Goal: Entertainment & Leisure: Consume media (video, audio)

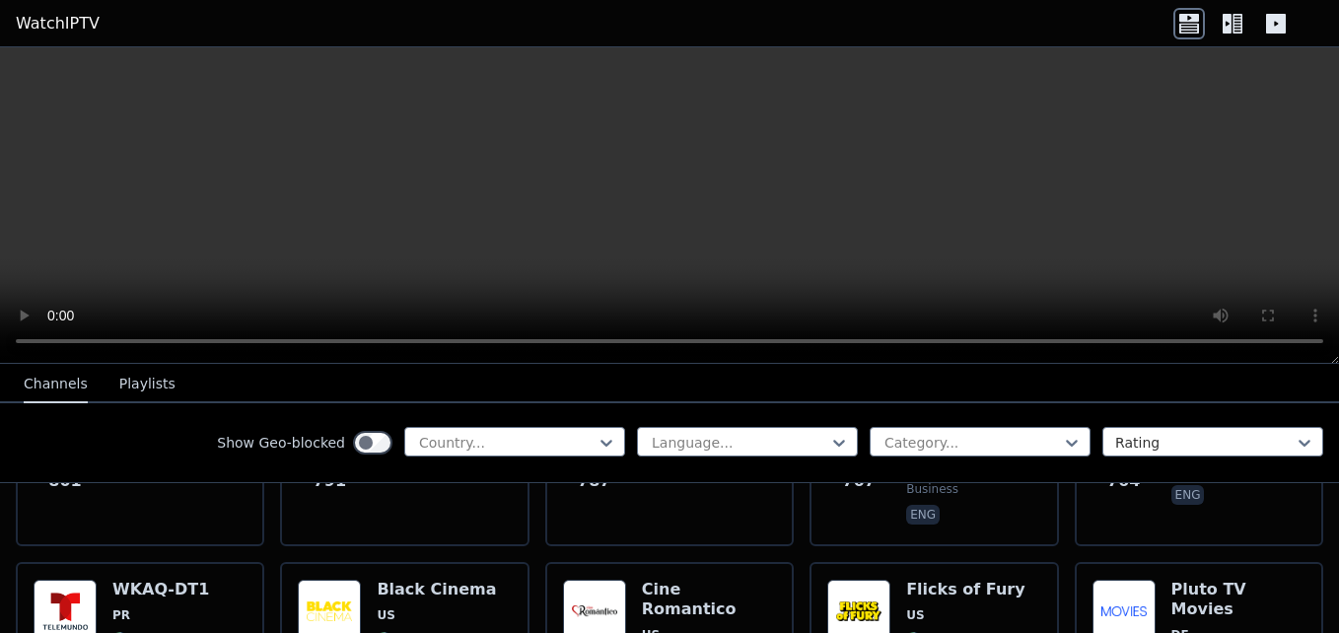
scroll to position [4734, 0]
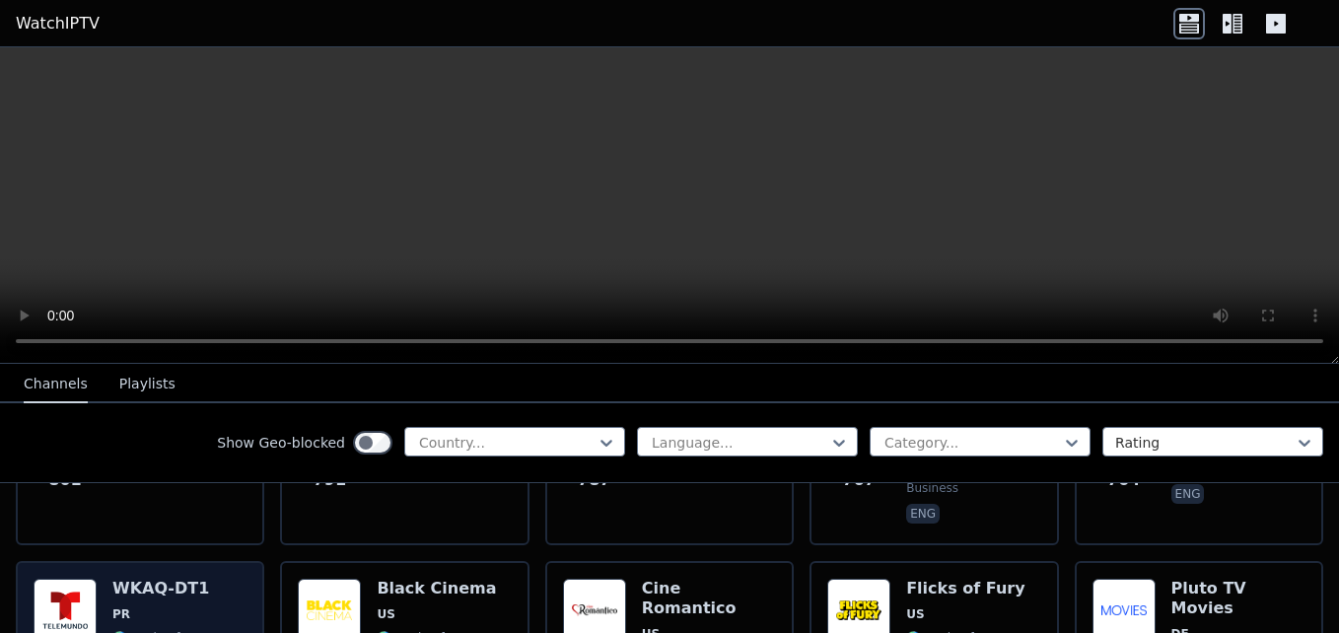
click at [84, 579] on img at bounding box center [65, 610] width 63 height 63
click at [76, 579] on img at bounding box center [65, 610] width 63 height 63
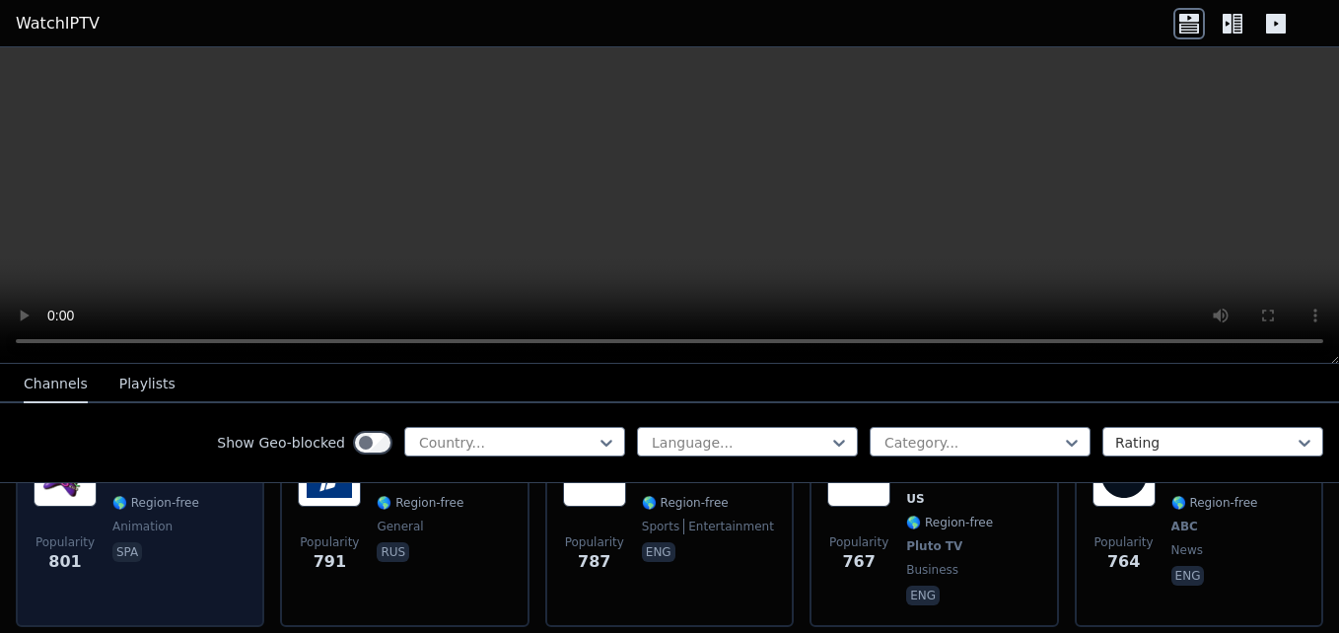
scroll to position [4635, 0]
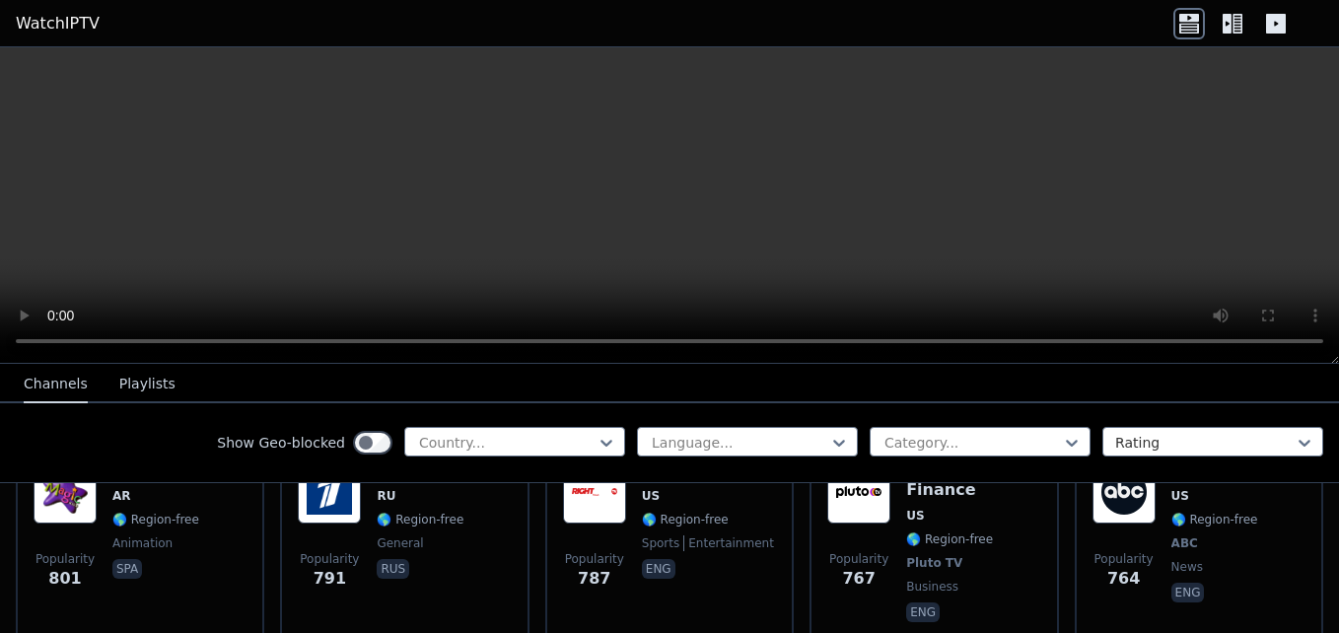
drag, startPoint x: 187, startPoint y: 605, endPoint x: 125, endPoint y: 605, distance: 62.1
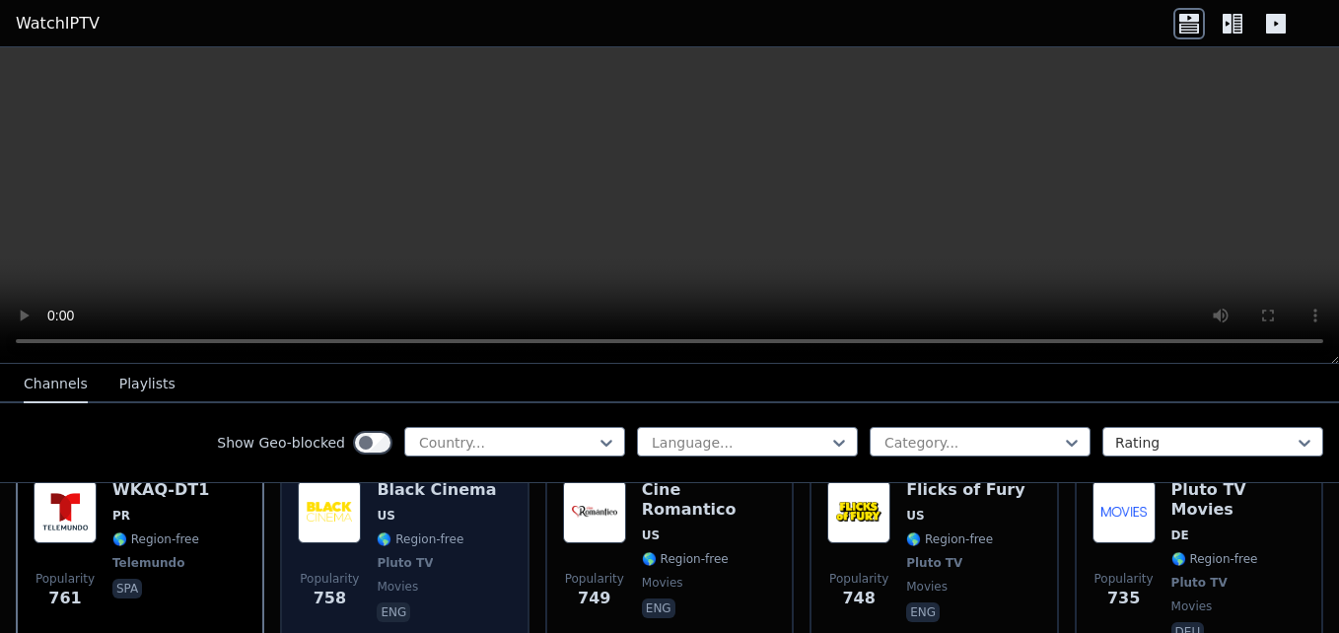
scroll to position [4734, 0]
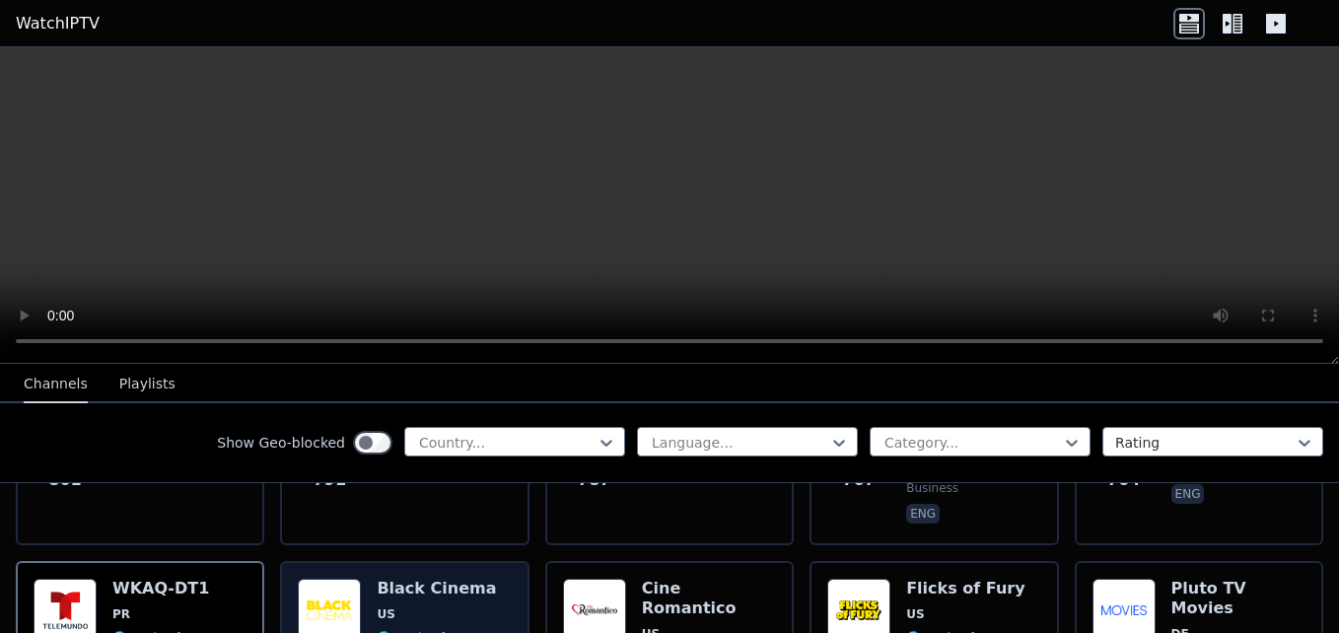
click at [331, 579] on img at bounding box center [329, 610] width 63 height 63
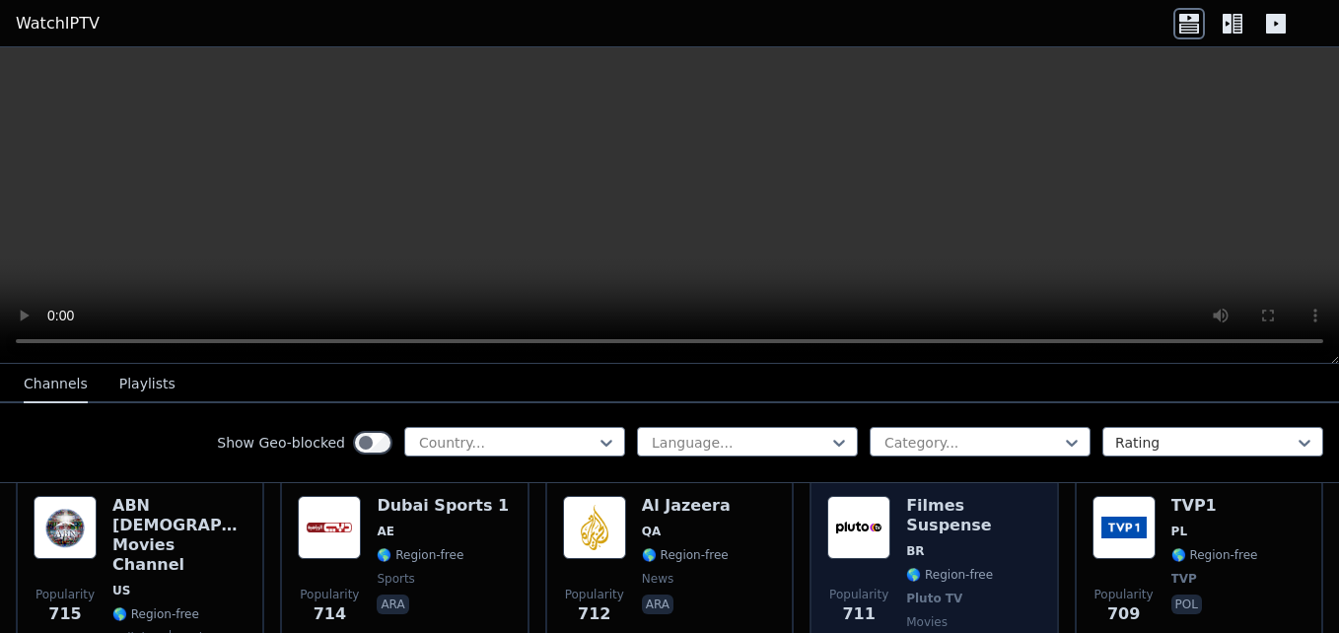
scroll to position [5128, 0]
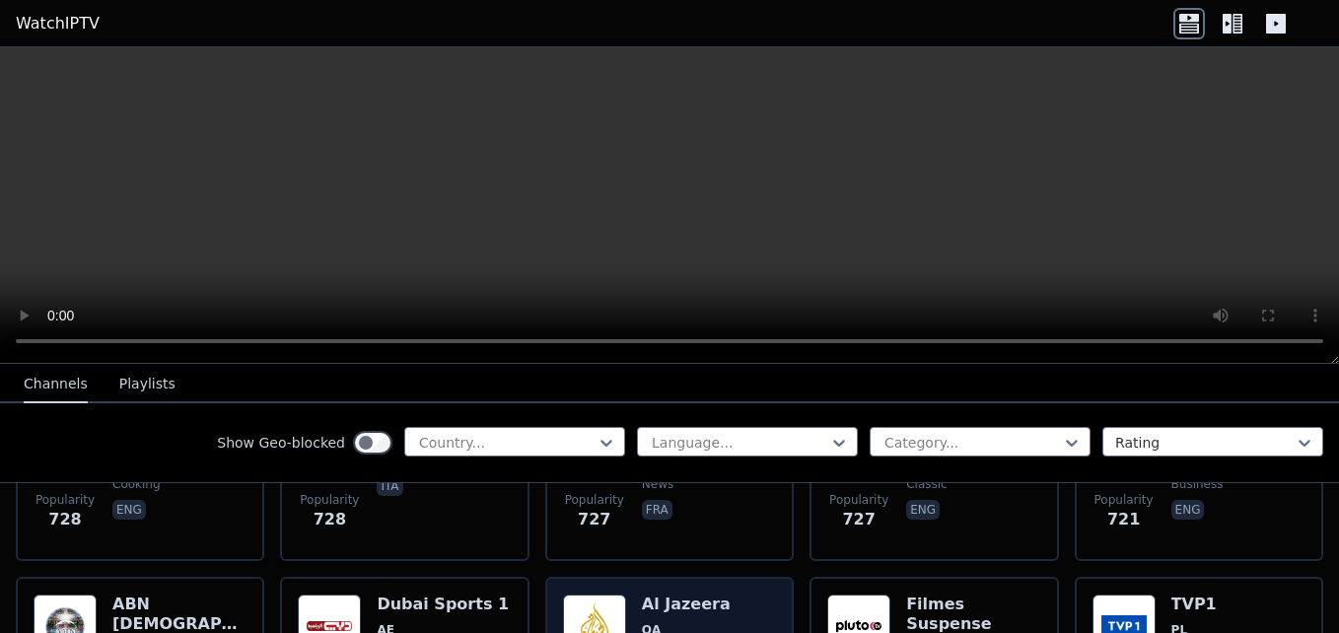
click at [599, 595] on img at bounding box center [594, 626] width 63 height 63
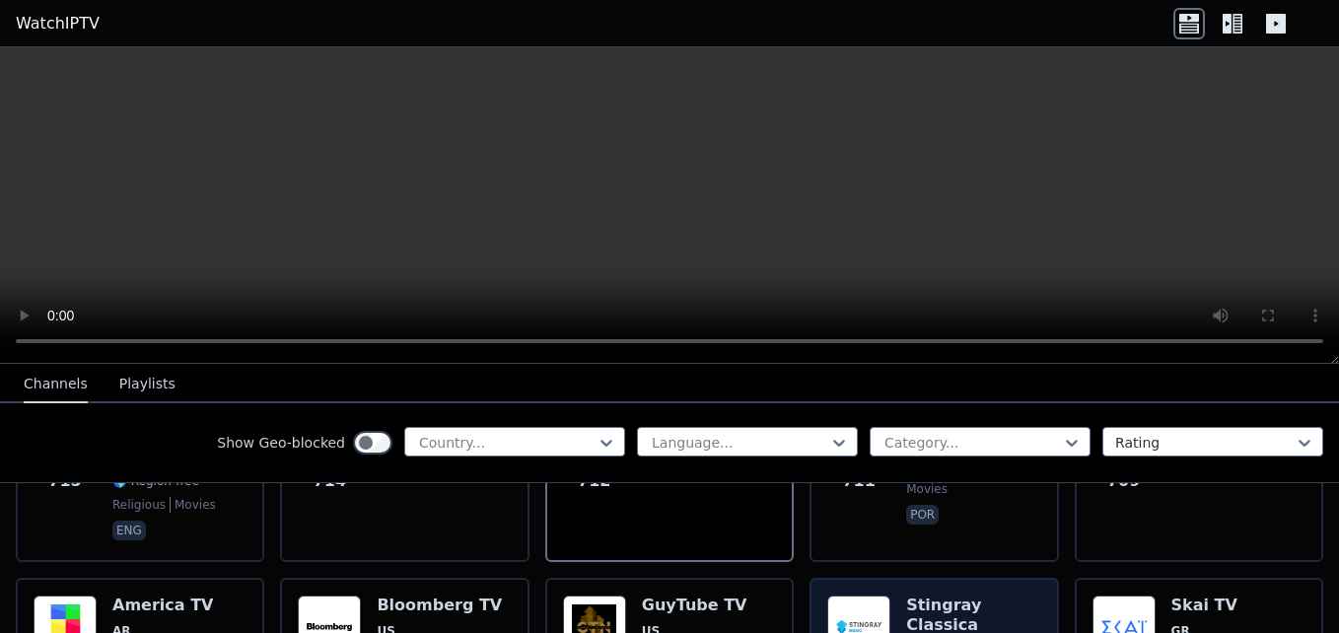
scroll to position [5325, 0]
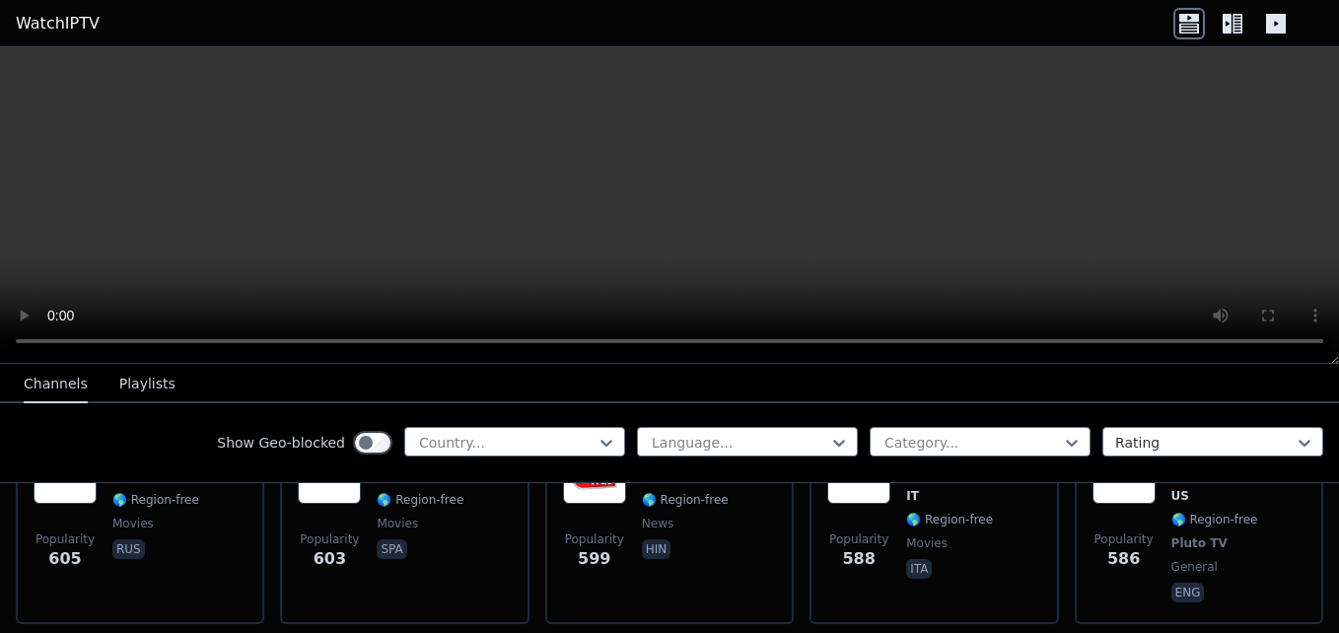
scroll to position [7002, 0]
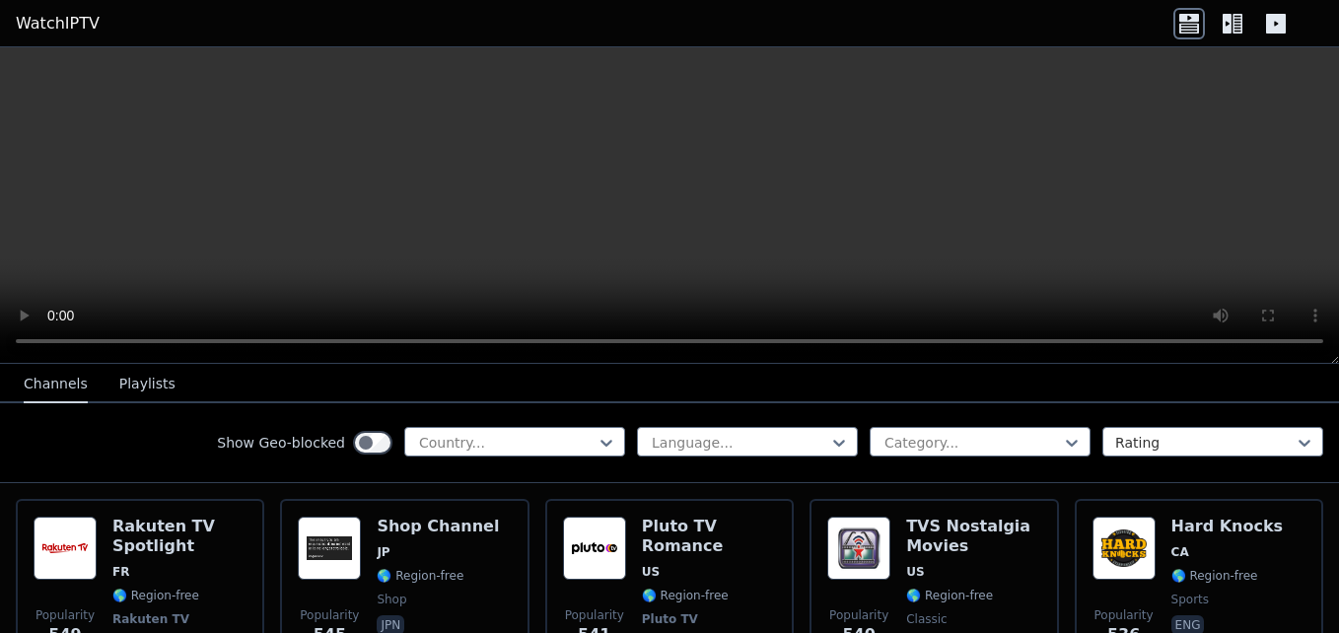
scroll to position [7397, 0]
click at [662, 229] on video at bounding box center [669, 205] width 1339 height 317
drag, startPoint x: 772, startPoint y: 205, endPoint x: 785, endPoint y: 199, distance: 14.1
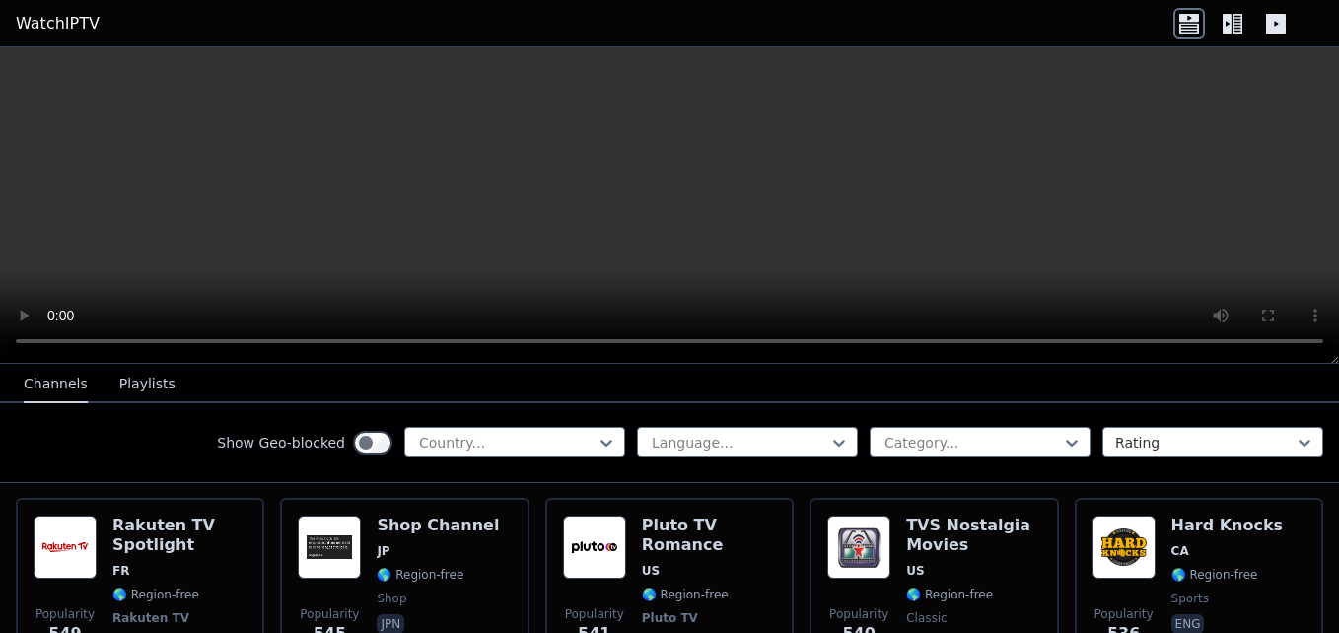
click at [772, 205] on video at bounding box center [669, 205] width 1339 height 317
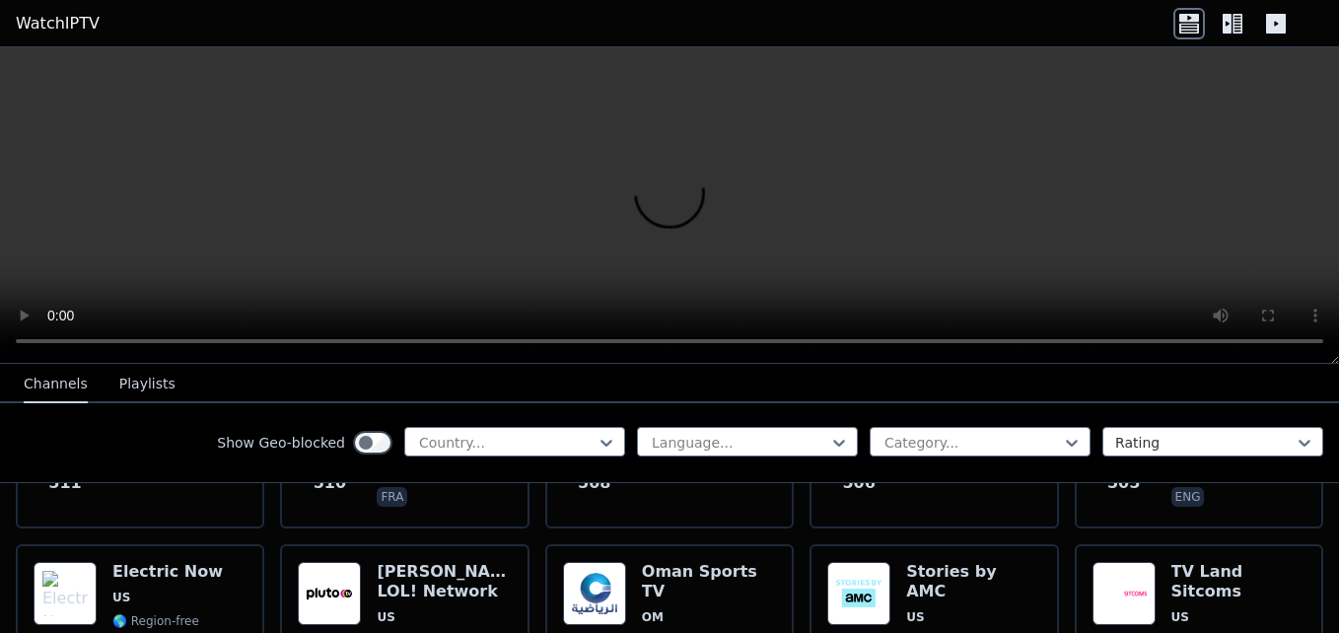
scroll to position [8185, 0]
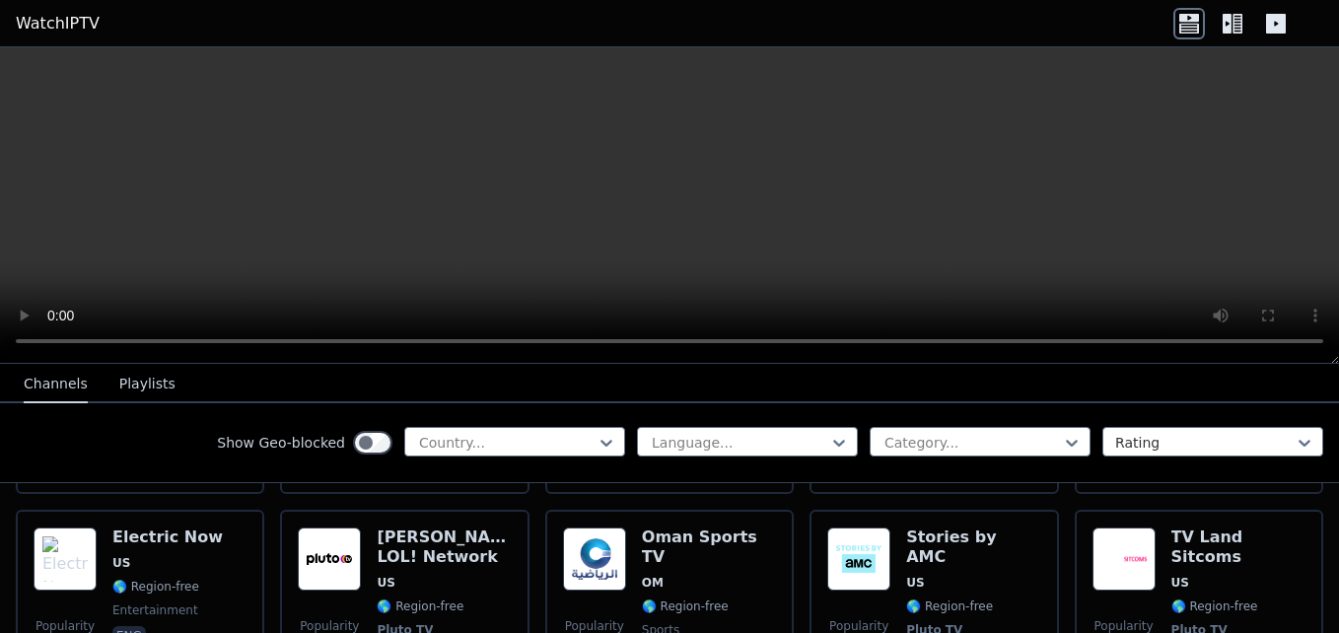
click at [677, 238] on video at bounding box center [669, 205] width 1339 height 317
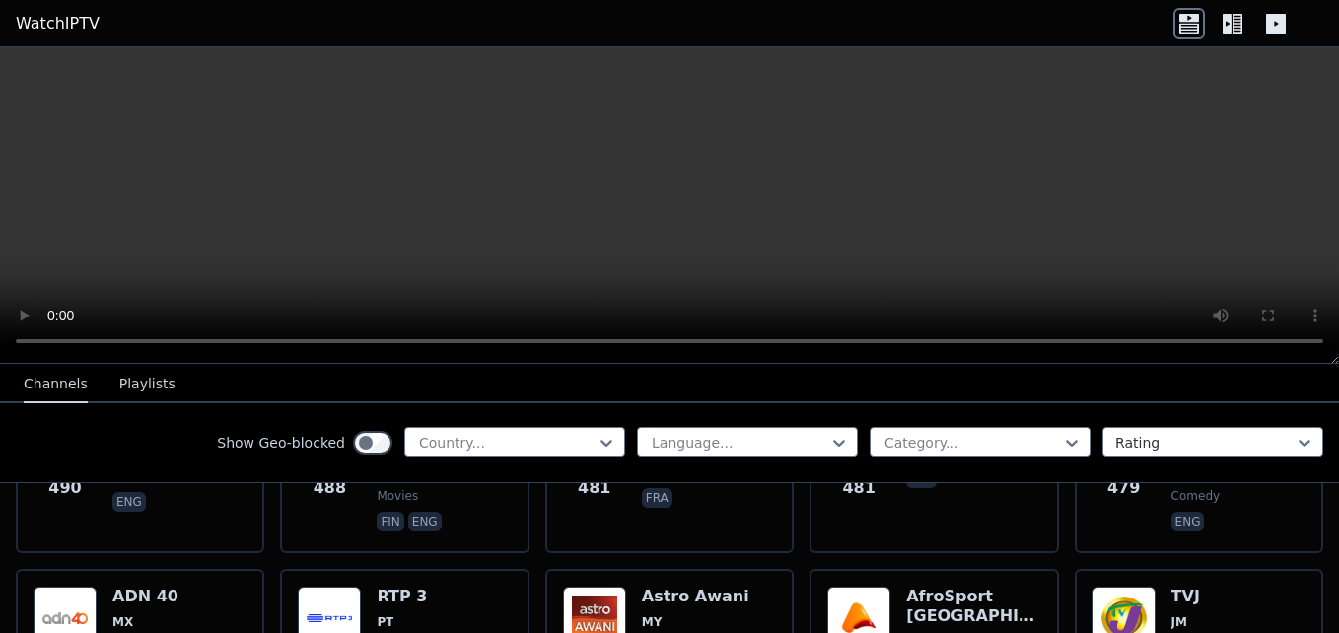
scroll to position [9172, 0]
